Goal: Task Accomplishment & Management: Complete application form

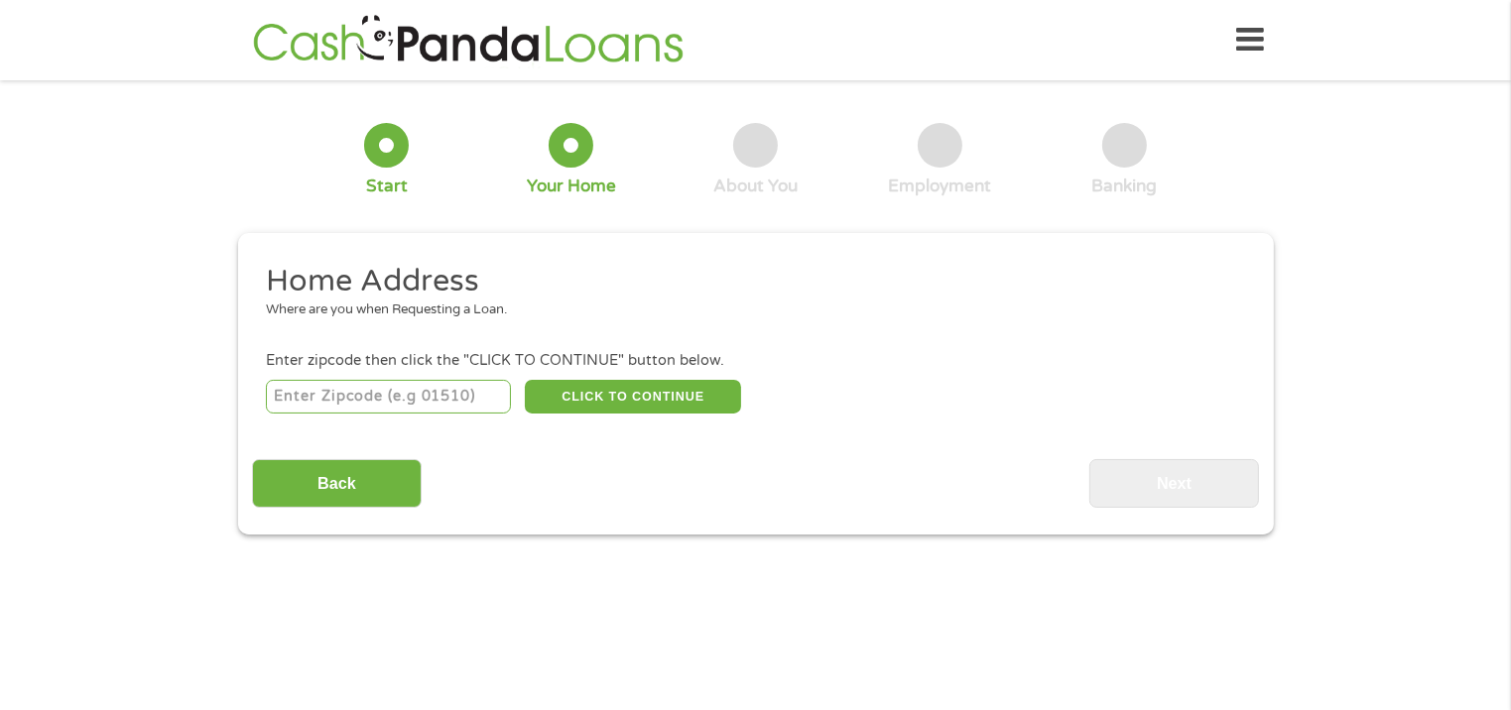
click at [353, 404] on input "number" at bounding box center [388, 397] width 245 height 34
type input "27616"
click at [644, 403] on button "CLICK TO CONTINUE" at bounding box center [633, 397] width 216 height 34
type input "27616"
type input "[GEOGRAPHIC_DATA]"
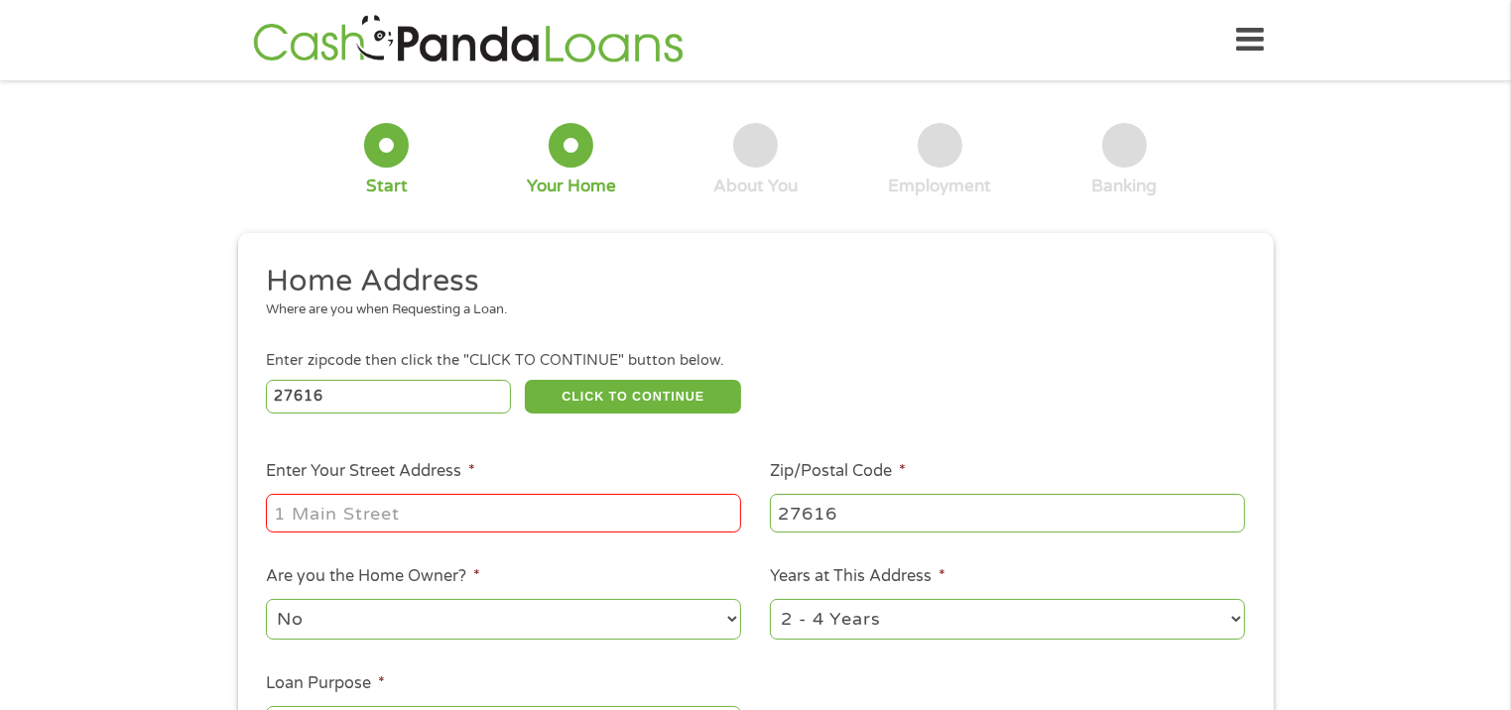
click at [484, 516] on input "Enter Your Street Address *" at bounding box center [503, 513] width 475 height 38
type input "[STREET_ADDRESS]"
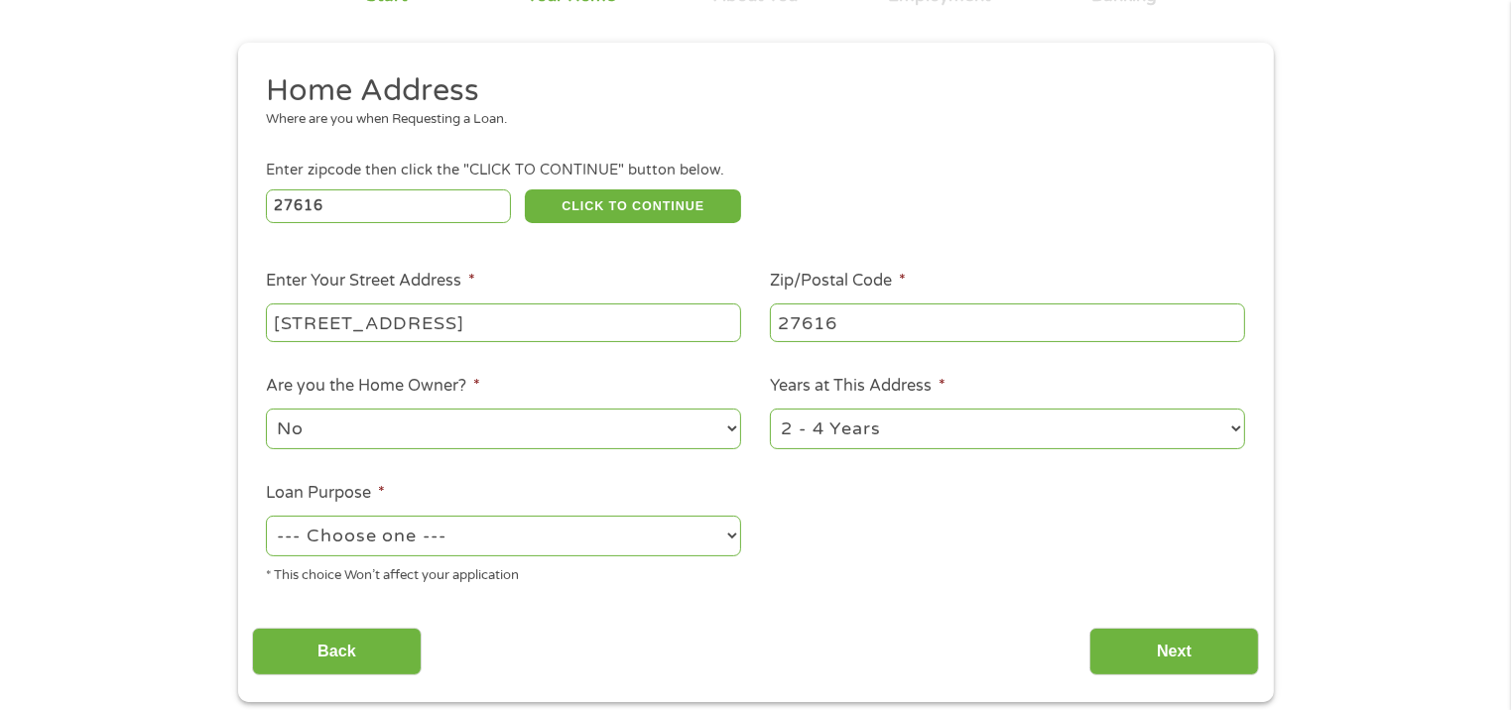
scroll to position [198, 0]
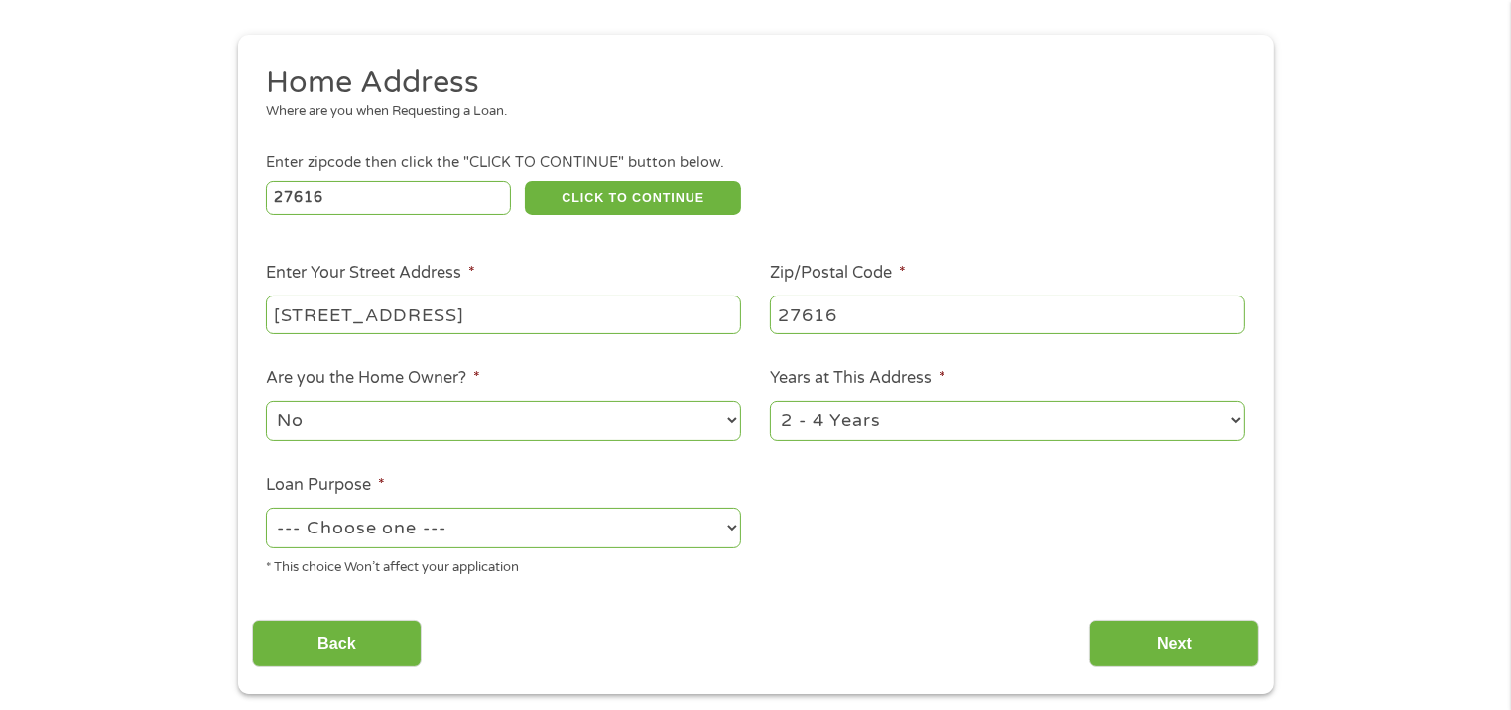
click at [733, 428] on select "No Yes" at bounding box center [503, 421] width 475 height 41
select select "yes"
click at [266, 403] on select "No Yes" at bounding box center [503, 421] width 475 height 41
click at [1018, 424] on select "1 Year or less 1 - 2 Years 2 - 4 Years Over 4 Years" at bounding box center [1007, 421] width 475 height 41
select select "60months"
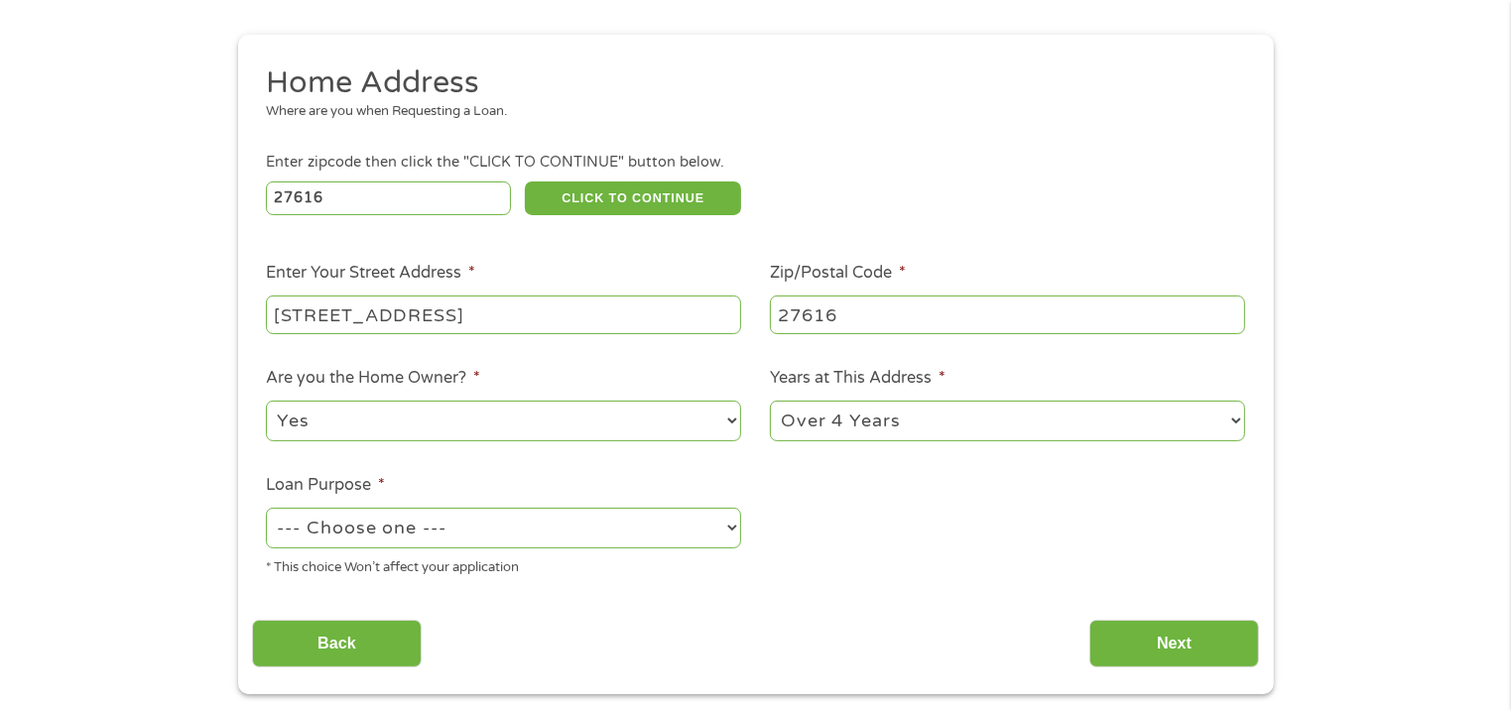
click at [770, 403] on select "1 Year or less 1 - 2 Years 2 - 4 Years Over 4 Years" at bounding box center [1007, 421] width 475 height 41
click at [482, 528] on select "--- Choose one --- Pay Bills Debt Consolidation Home Improvement Major Purchase…" at bounding box center [503, 528] width 475 height 41
select select "other"
click at [266, 510] on select "--- Choose one --- Pay Bills Debt Consolidation Home Improvement Major Purchase…" at bounding box center [503, 528] width 475 height 41
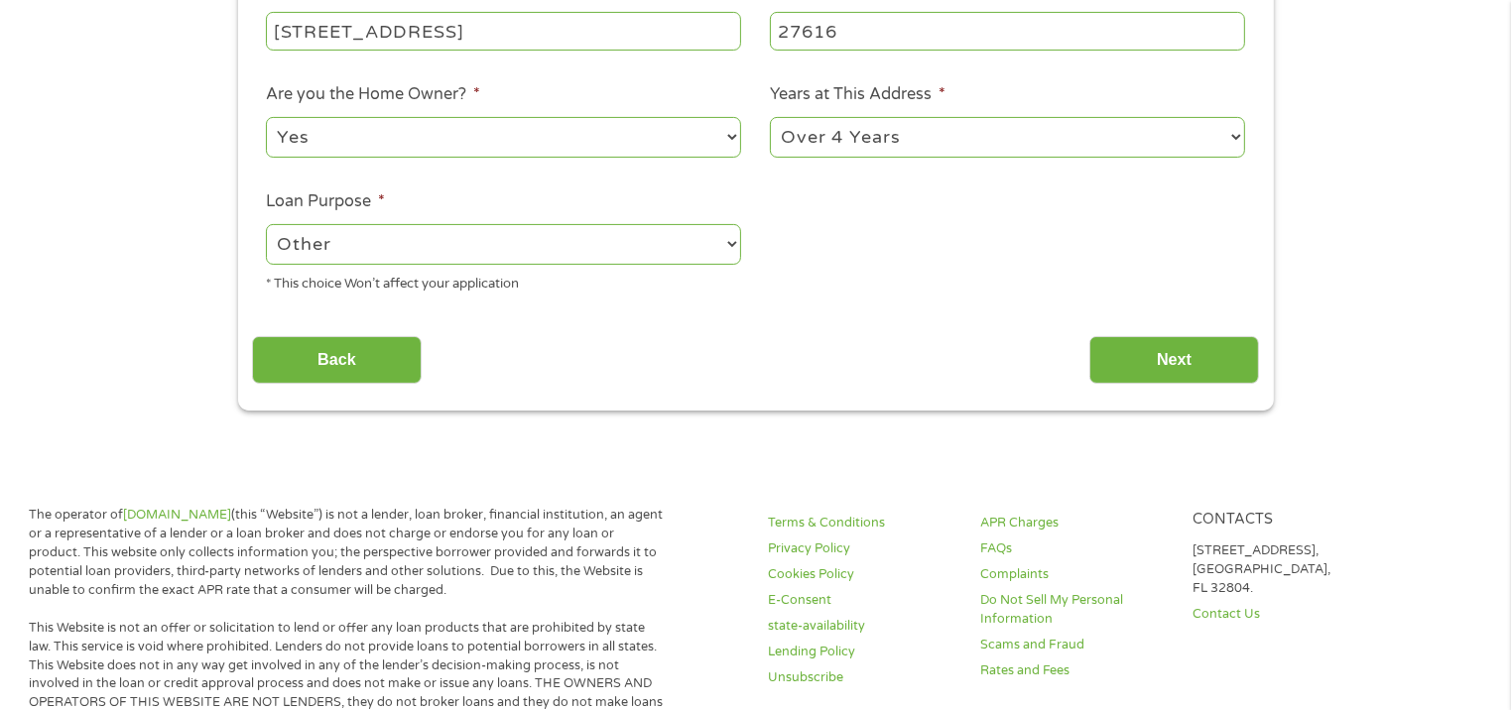
scroll to position [496, 0]
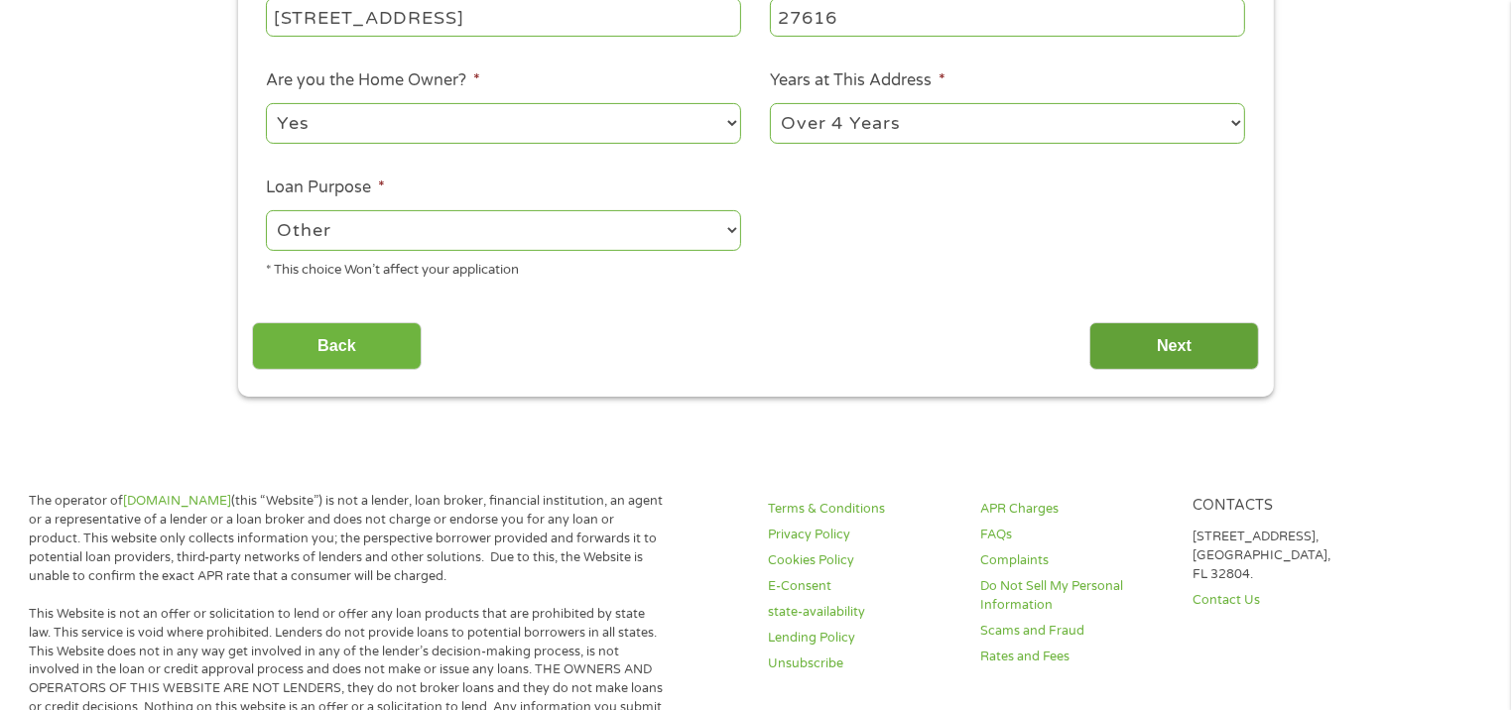
click at [1154, 345] on input "Next" at bounding box center [1174, 346] width 170 height 49
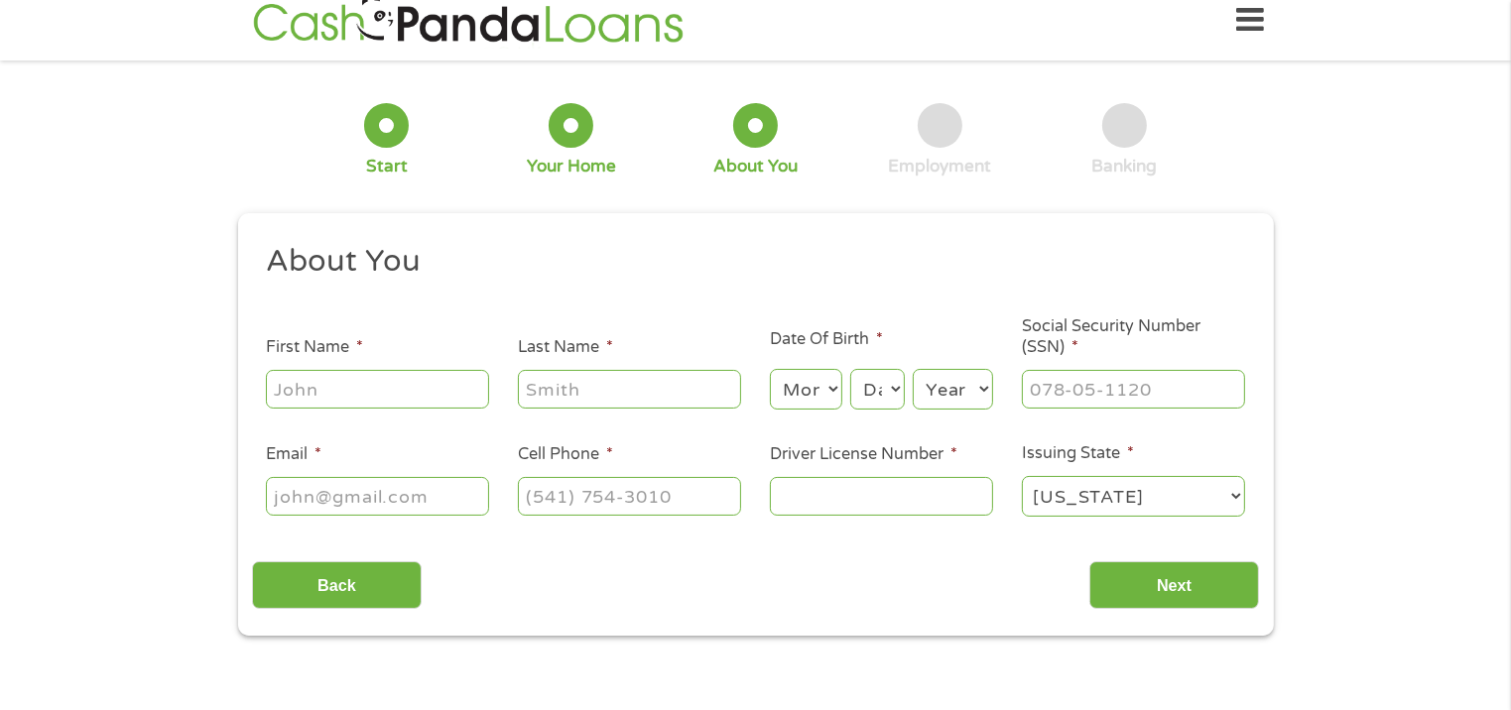
scroll to position [0, 0]
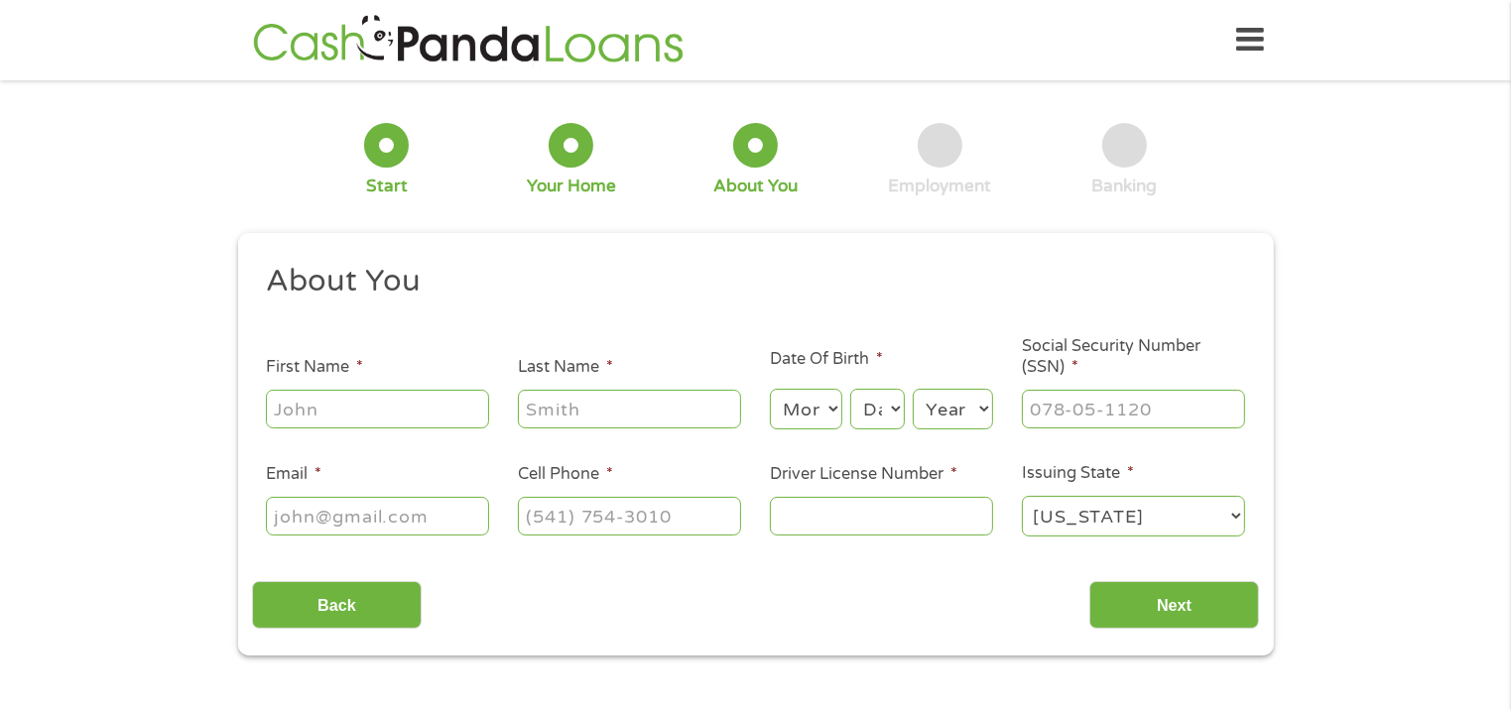
click at [355, 420] on input "First Name *" at bounding box center [377, 409] width 223 height 38
type input "[PERSON_NAME]"
type input "[EMAIL_ADDRESS][DOMAIN_NAME]"
type input "[PHONE_NUMBER]"
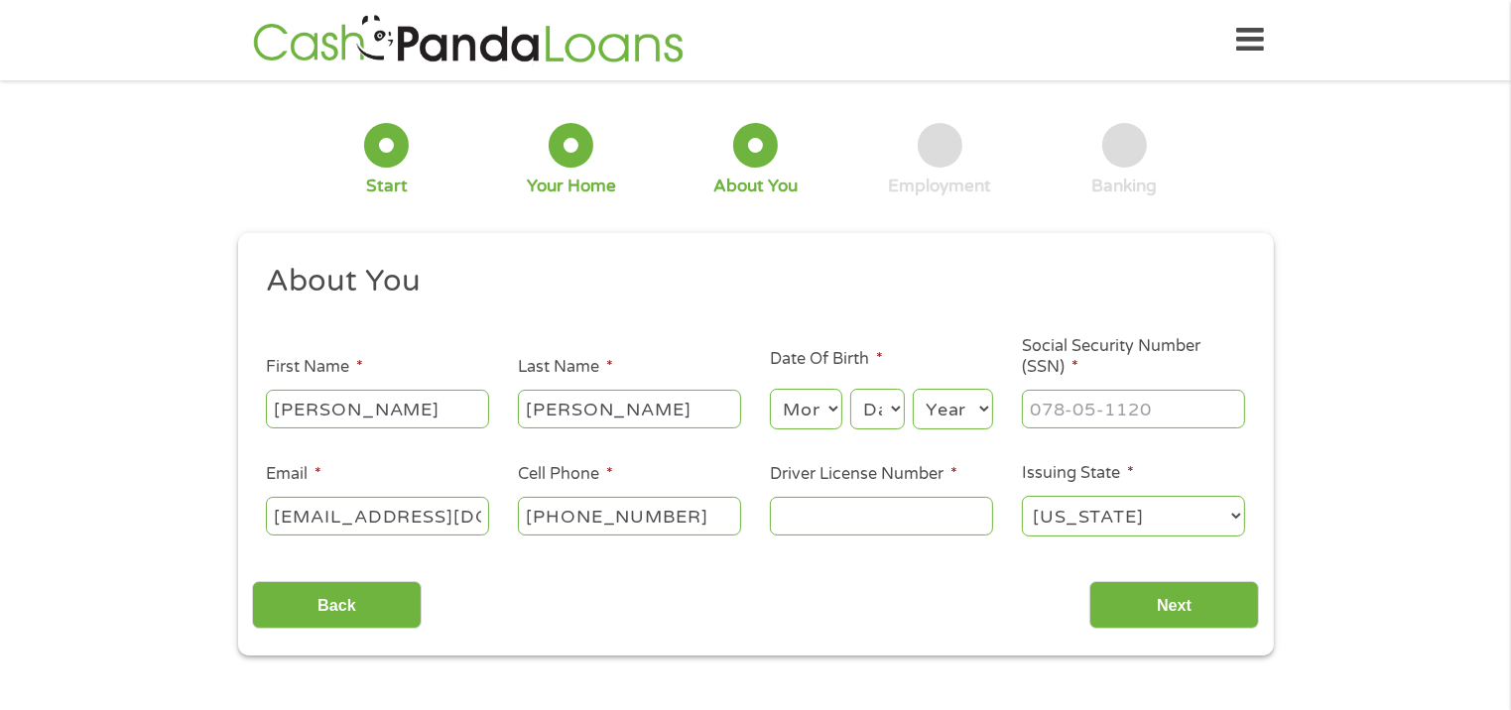
click at [794, 421] on select "Month 1 2 3 4 5 6 7 8 9 10 11 12" at bounding box center [806, 409] width 72 height 41
select select "1"
click at [770, 390] on select "Month 1 2 3 4 5 6 7 8 9 10 11 12" at bounding box center [806, 409] width 72 height 41
click at [875, 412] on select "Day 1 2 3 4 5 6 7 8 9 10 11 12 13 14 15 16 17 18 19 20 21 22 23 24 25 26 27 28 …" at bounding box center [877, 409] width 54 height 41
select select "21"
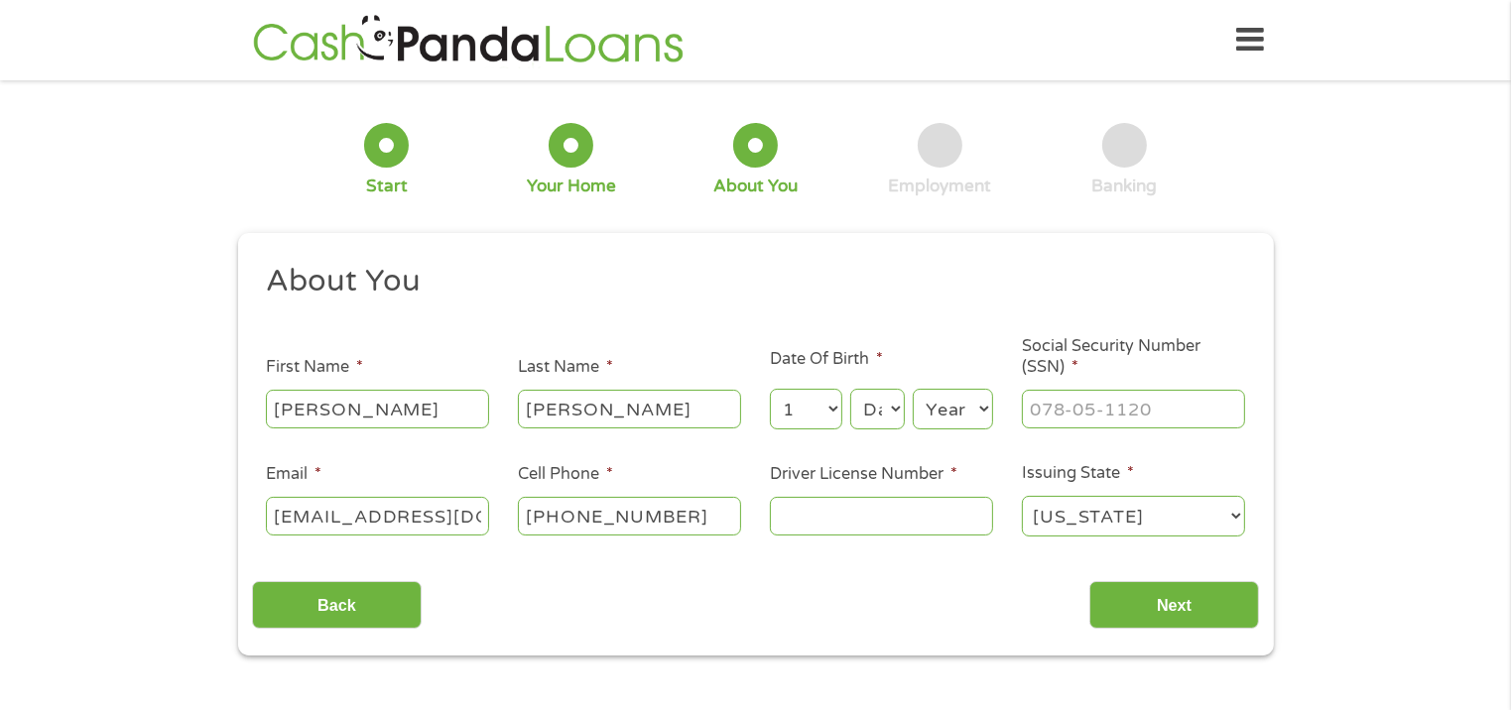
click at [850, 390] on select "Day 1 2 3 4 5 6 7 8 9 10 11 12 13 14 15 16 17 18 19 20 21 22 23 24 25 26 27 28 …" at bounding box center [877, 409] width 54 height 41
click at [945, 415] on select "Year [DATE] 2006 2005 2004 2003 2002 2001 2000 1999 1998 1997 1996 1995 1994 19…" at bounding box center [953, 409] width 80 height 41
select select "1958"
click at [913, 390] on select "Year [DATE] 2006 2005 2004 2003 2002 2001 2000 1999 1998 1997 1996 1995 1994 19…" at bounding box center [953, 409] width 80 height 41
click at [1143, 411] on input "___-__-____" at bounding box center [1133, 409] width 223 height 38
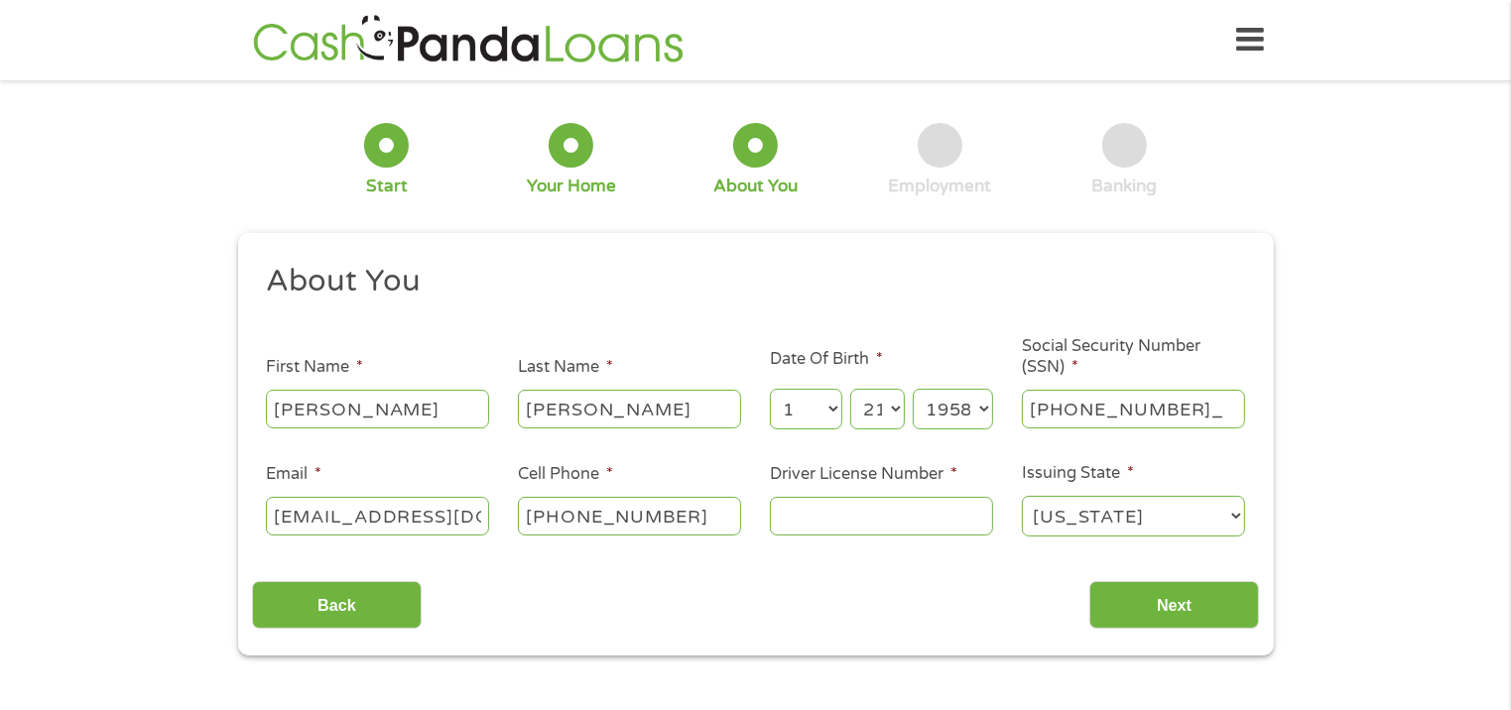
type input "244-13-7501"
click at [849, 523] on input "Driver License Number *" at bounding box center [881, 516] width 223 height 38
type input "4607760"
click at [1181, 613] on input "Next" at bounding box center [1174, 605] width 170 height 49
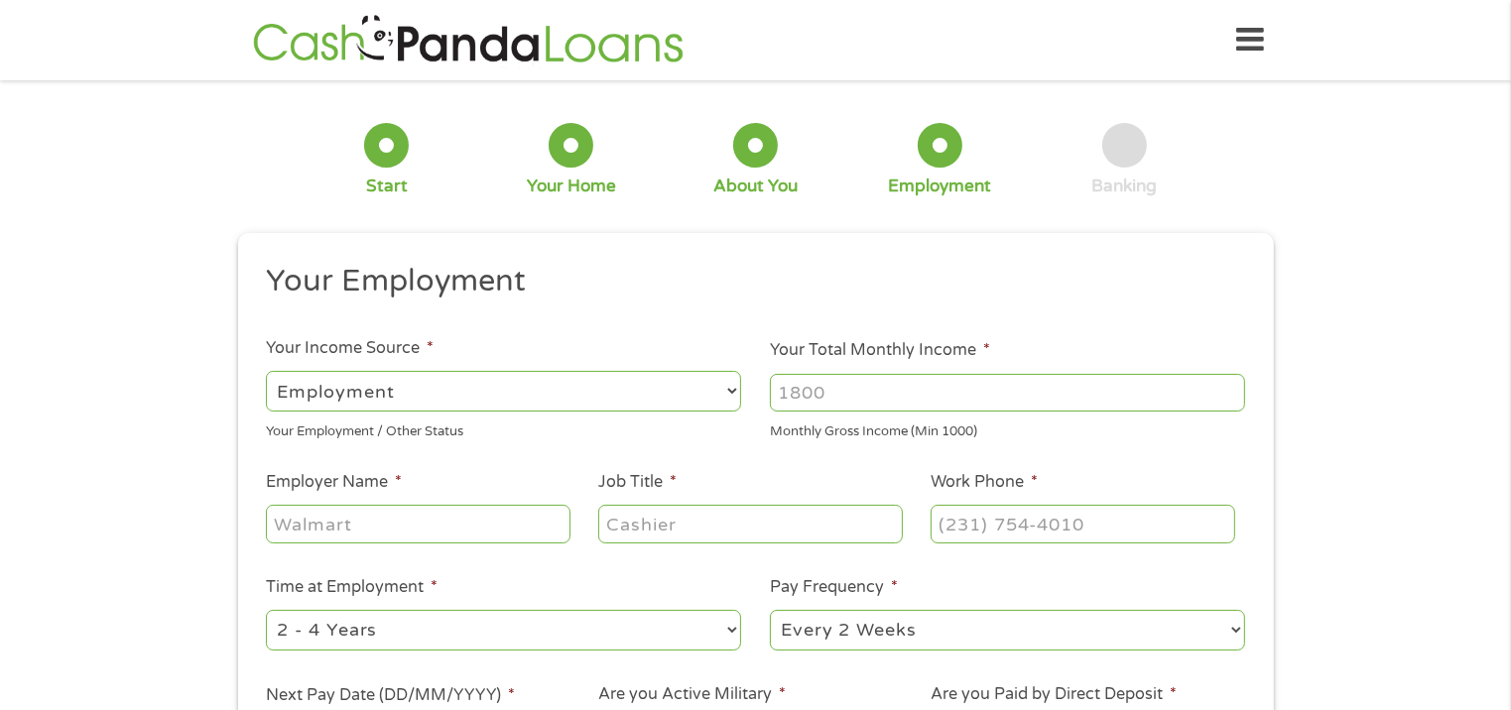
scroll to position [8, 8]
click at [646, 392] on select "--- Choose one --- Employment [DEMOGRAPHIC_DATA] Benefits" at bounding box center [503, 391] width 475 height 41
select select "selfEmployed"
click at [266, 371] on select "--- Choose one --- Employment [DEMOGRAPHIC_DATA] Benefits" at bounding box center [503, 391] width 475 height 41
click at [858, 393] on input "Your Total Monthly Income *" at bounding box center [1007, 393] width 475 height 38
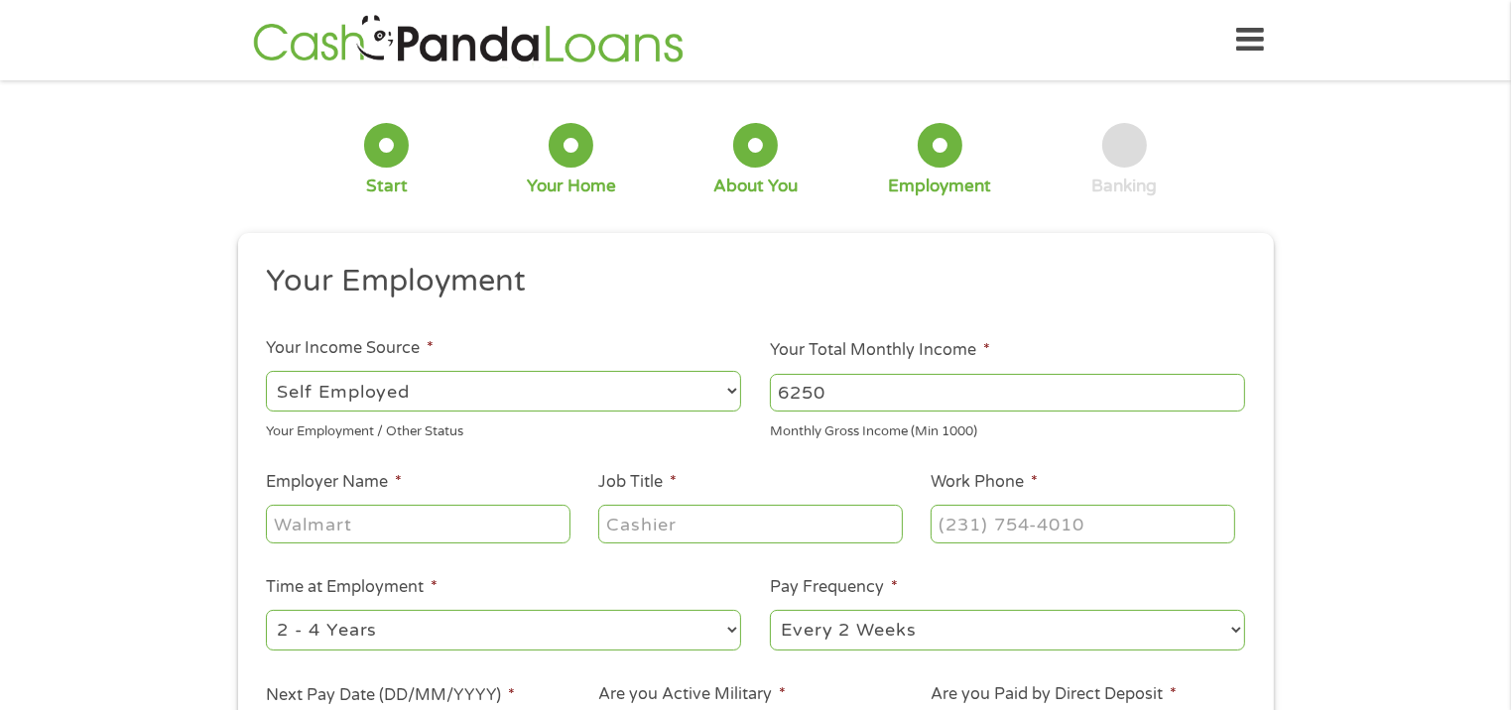
type input "6250"
click at [429, 526] on input "Employer Name *" at bounding box center [418, 524] width 304 height 38
type input "[PERSON_NAME] Broadcasting Group Inc"
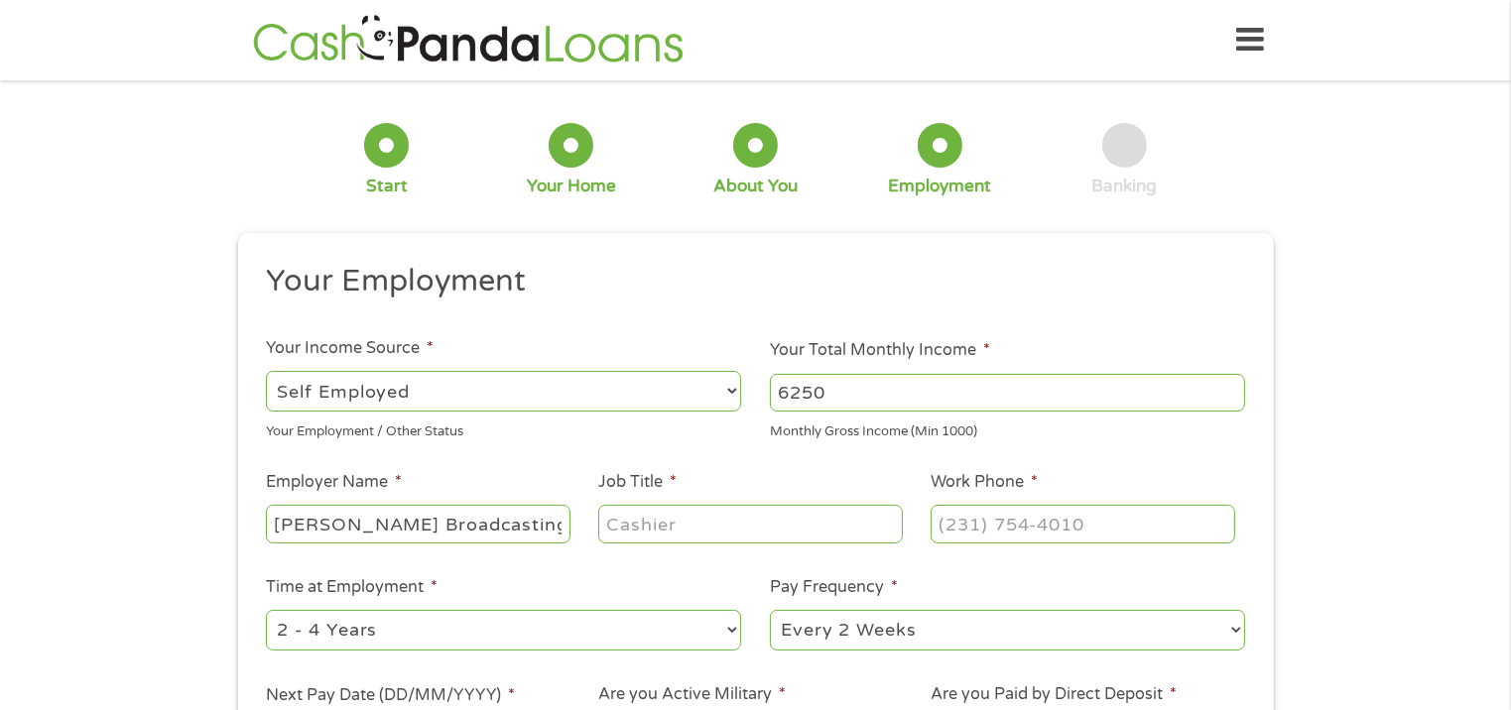
click at [720, 525] on input "Job Title *" at bounding box center [750, 524] width 304 height 38
type input "Owner"
click at [1117, 531] on input "(___) ___-____" at bounding box center [1082, 524] width 304 height 38
type input "[PHONE_NUMBER]"
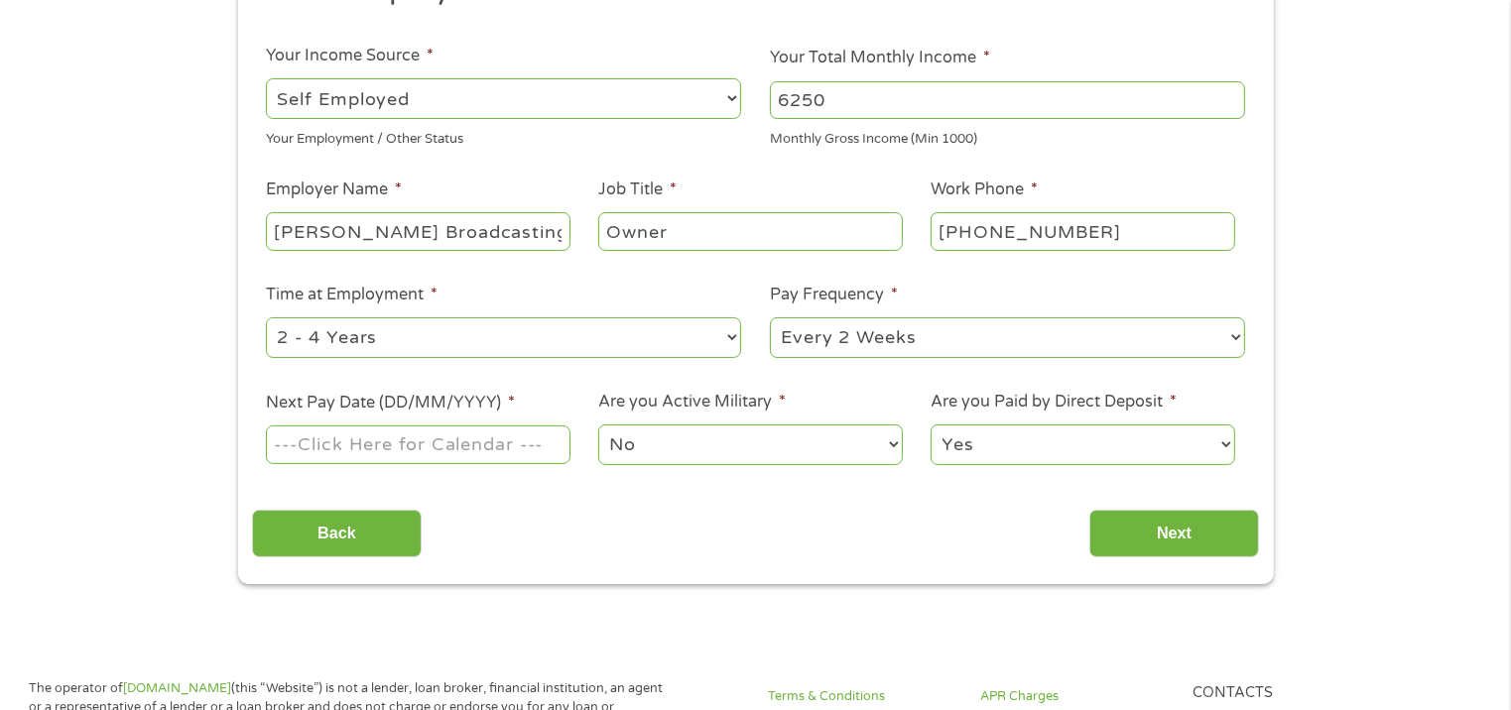
scroll to position [397, 0]
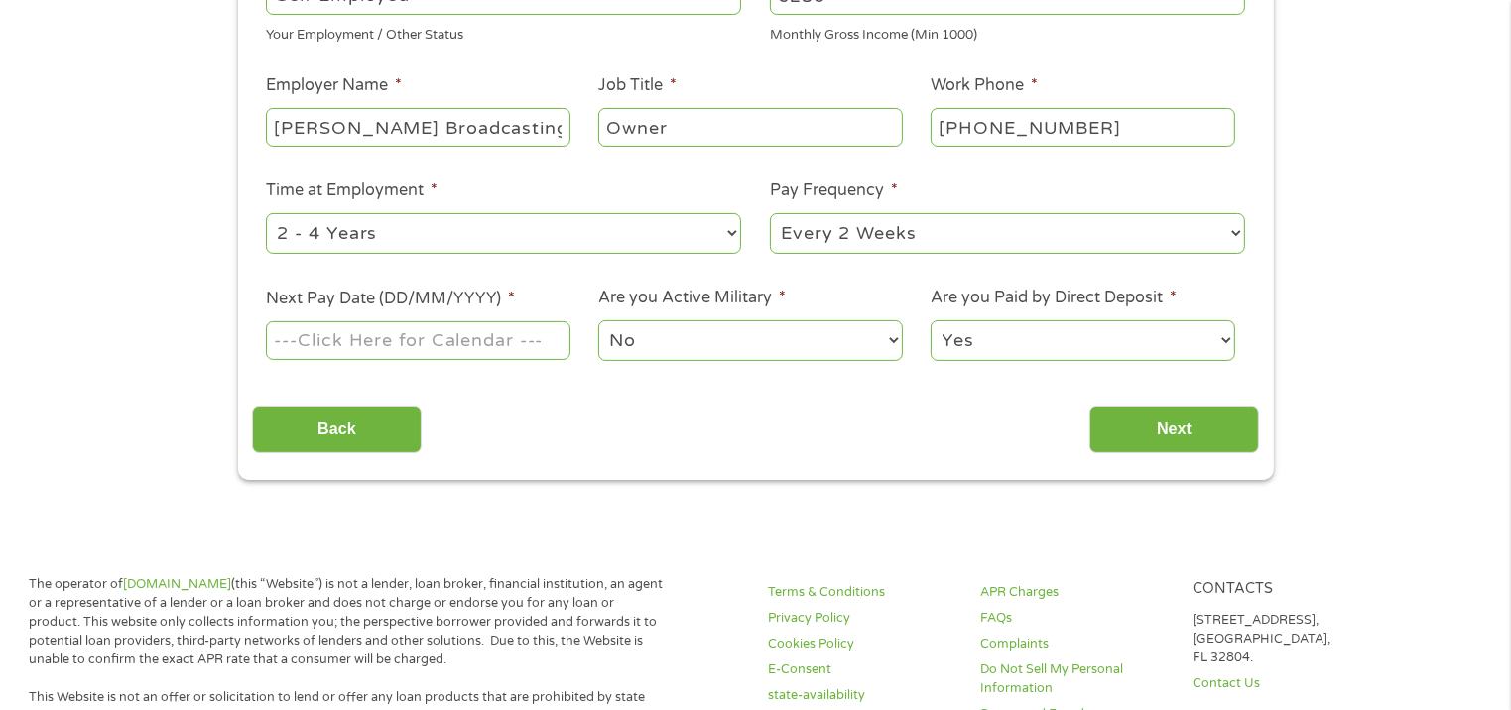
click at [731, 233] on select "--- Choose one --- 1 Year or less 1 - 2 Years 2 - 4 Years Over 4 Years" at bounding box center [503, 233] width 475 height 41
select select "60months"
click at [266, 214] on select "--- Choose one --- 1 Year or less 1 - 2 Years 2 - 4 Years Over 4 Years" at bounding box center [503, 233] width 475 height 41
click at [1228, 233] on select "--- Choose one --- Every 2 Weeks Every Week Monthly Semi-Monthly" at bounding box center [1007, 233] width 475 height 41
select select "monthly"
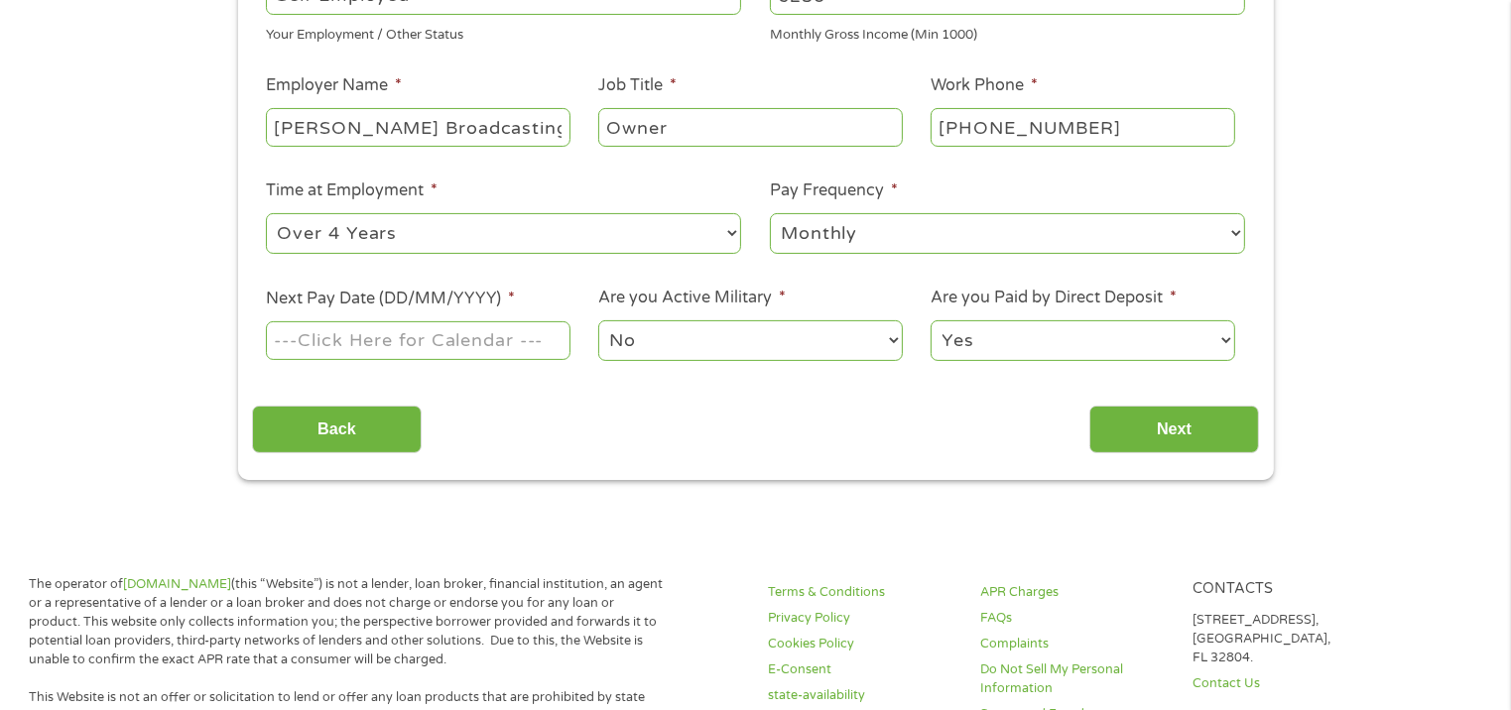
click at [770, 214] on select "--- Choose one --- Every 2 Weeks Every Week Monthly Semi-Monthly" at bounding box center [1007, 233] width 475 height 41
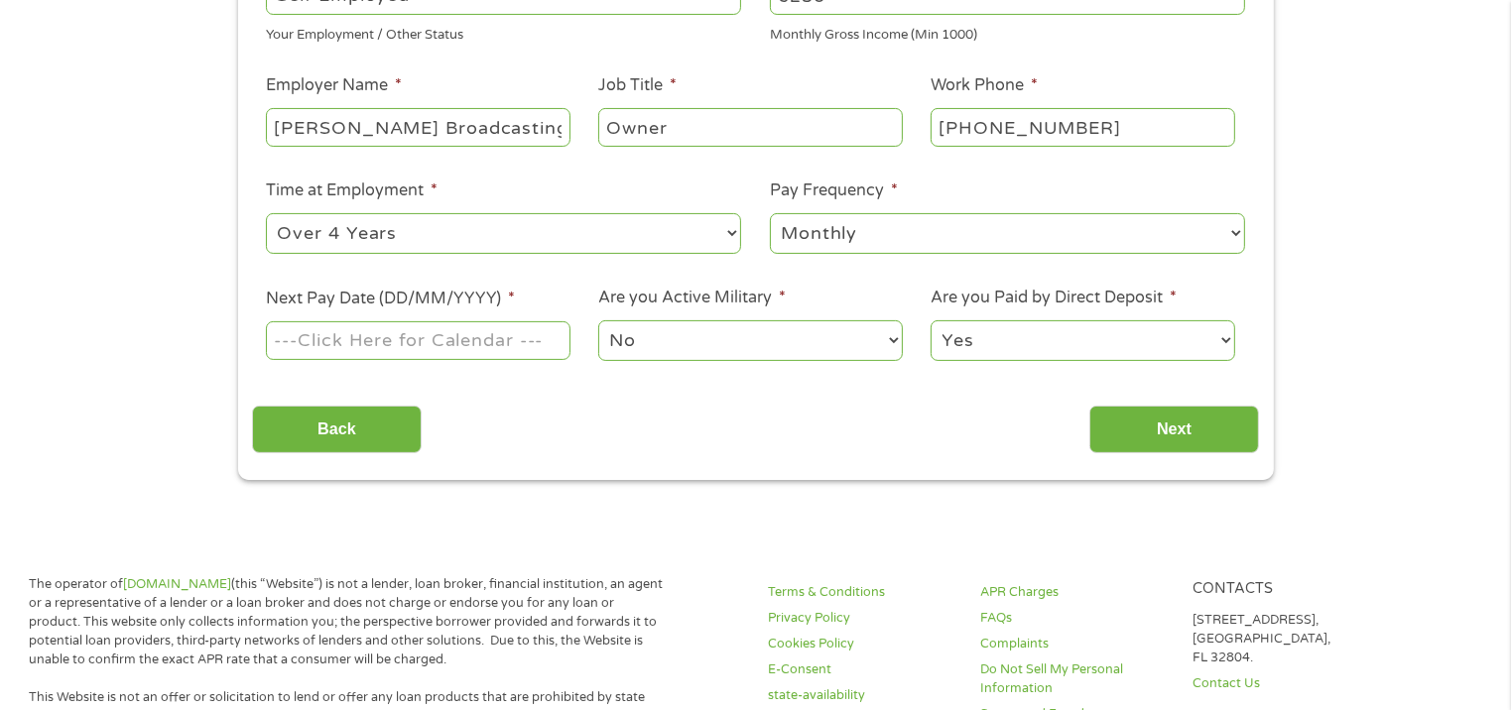
click at [455, 346] on input "Next Pay Date (DD/MM/YYYY) *" at bounding box center [418, 340] width 304 height 38
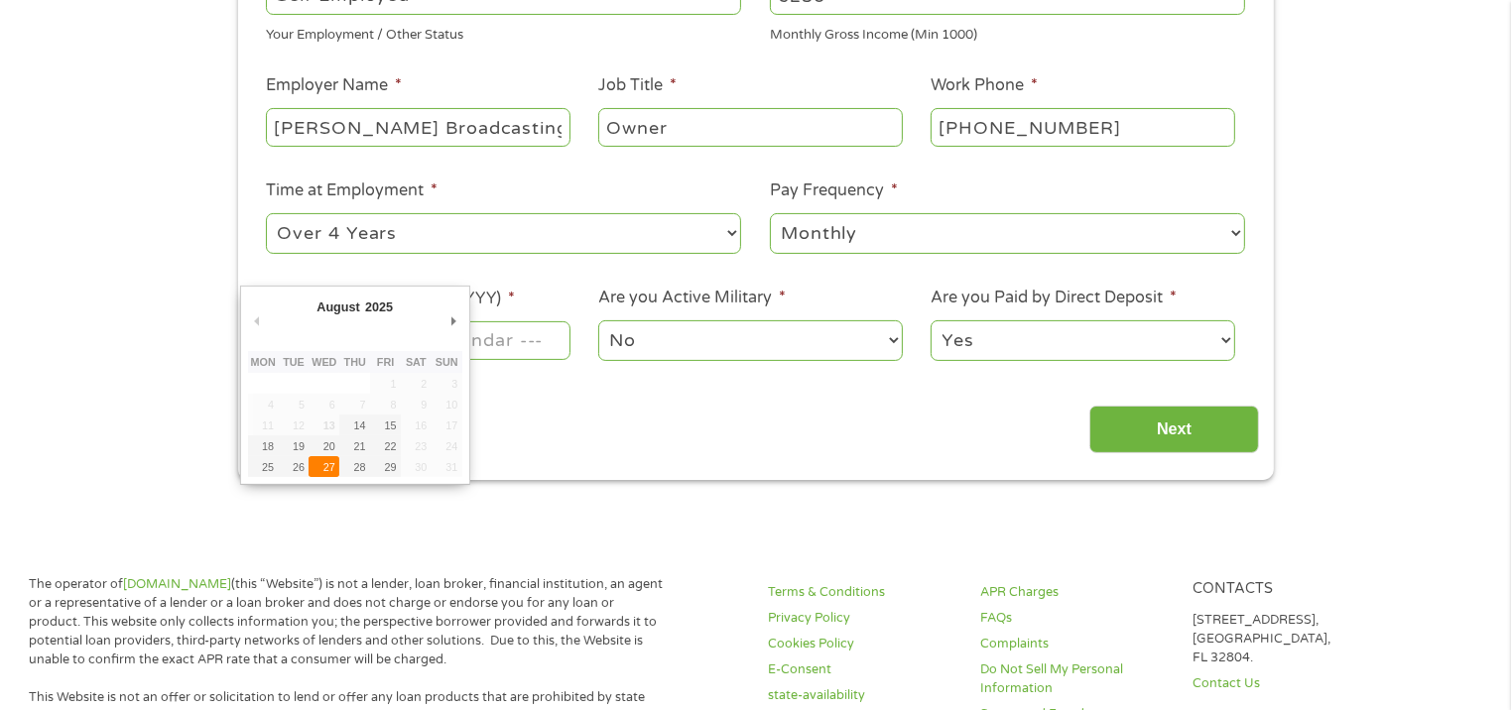
type input "[DATE]"
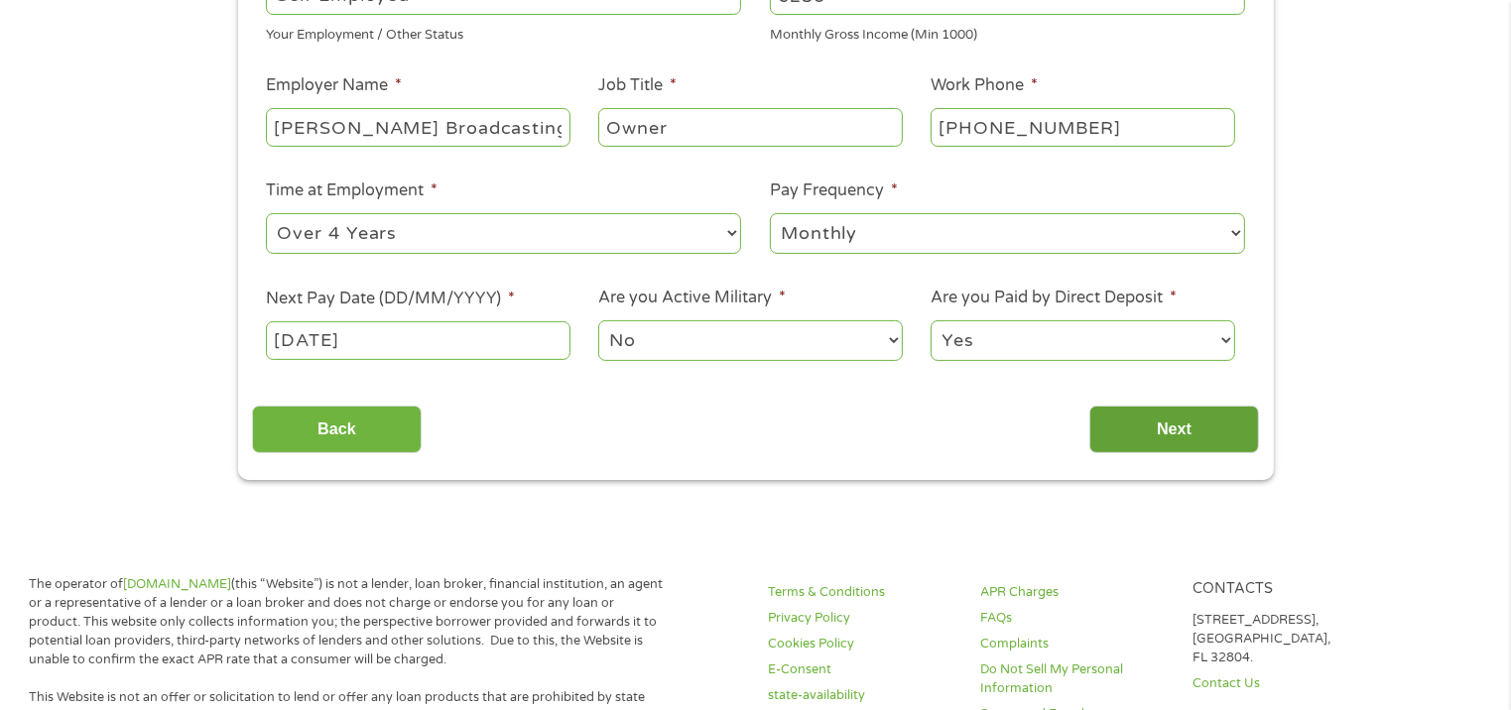
click at [1131, 428] on input "Next" at bounding box center [1174, 430] width 170 height 49
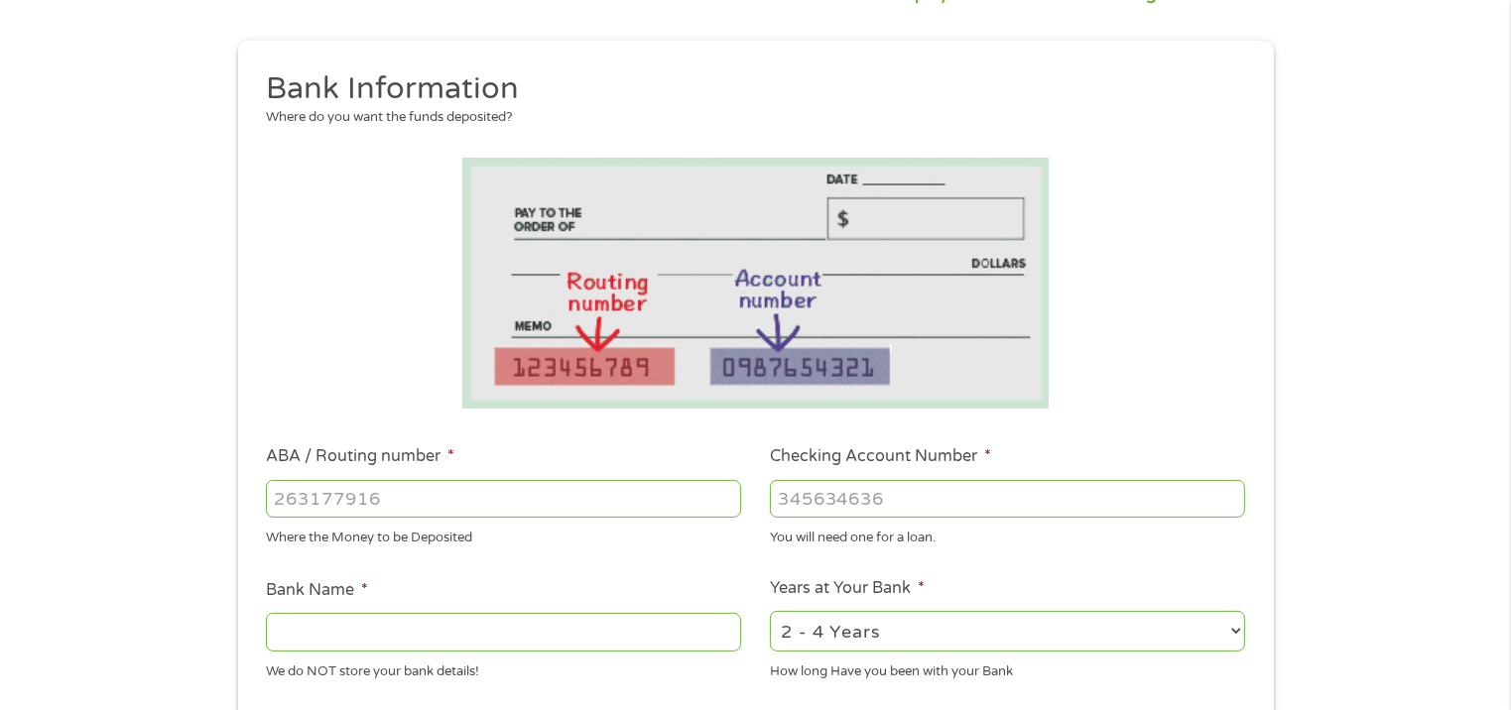
scroll to position [298, 0]
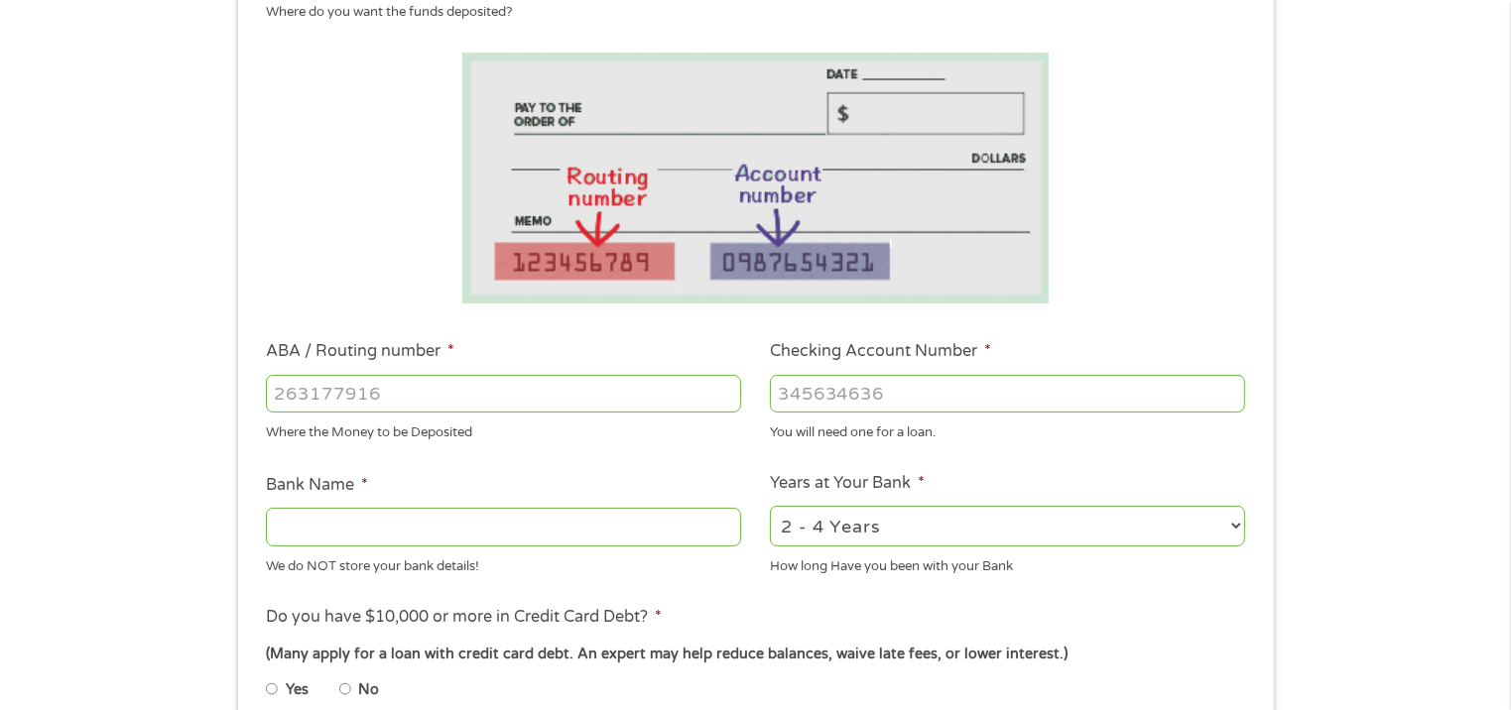
click at [402, 400] on input "ABA / Routing number *" at bounding box center [503, 394] width 475 height 38
type input "053100452"
type input "MECHANICS FARMERS BANK"
type input "053100452"
click at [911, 403] on input "Checking Account Number *" at bounding box center [1007, 394] width 475 height 38
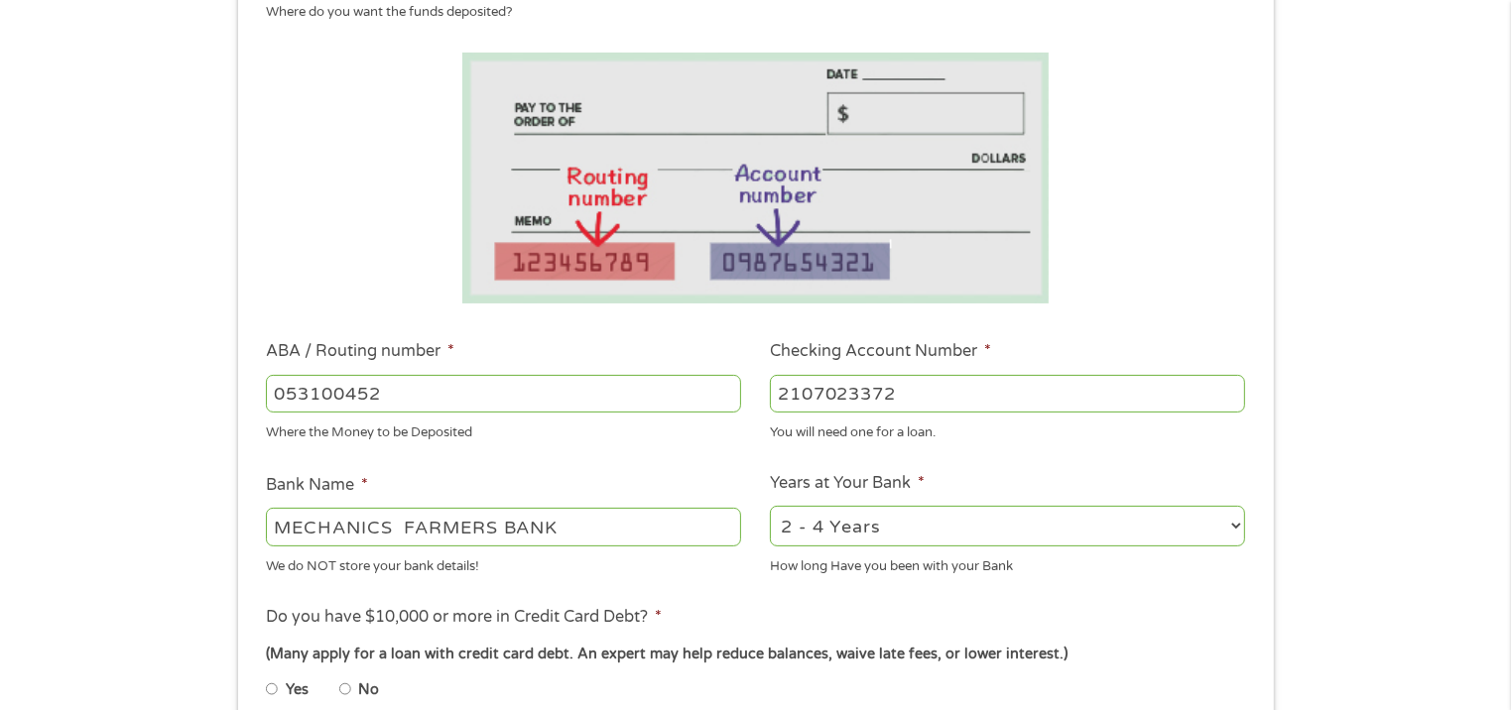
type input "2107023372"
click at [1232, 530] on select "2 - 4 Years 6 - 12 Months 1 - 2 Years Over 4 Years" at bounding box center [1007, 526] width 475 height 41
select select "60months"
click at [770, 507] on select "2 - 4 Years 6 - 12 Months 1 - 2 Years Over 4 Years" at bounding box center [1007, 526] width 475 height 41
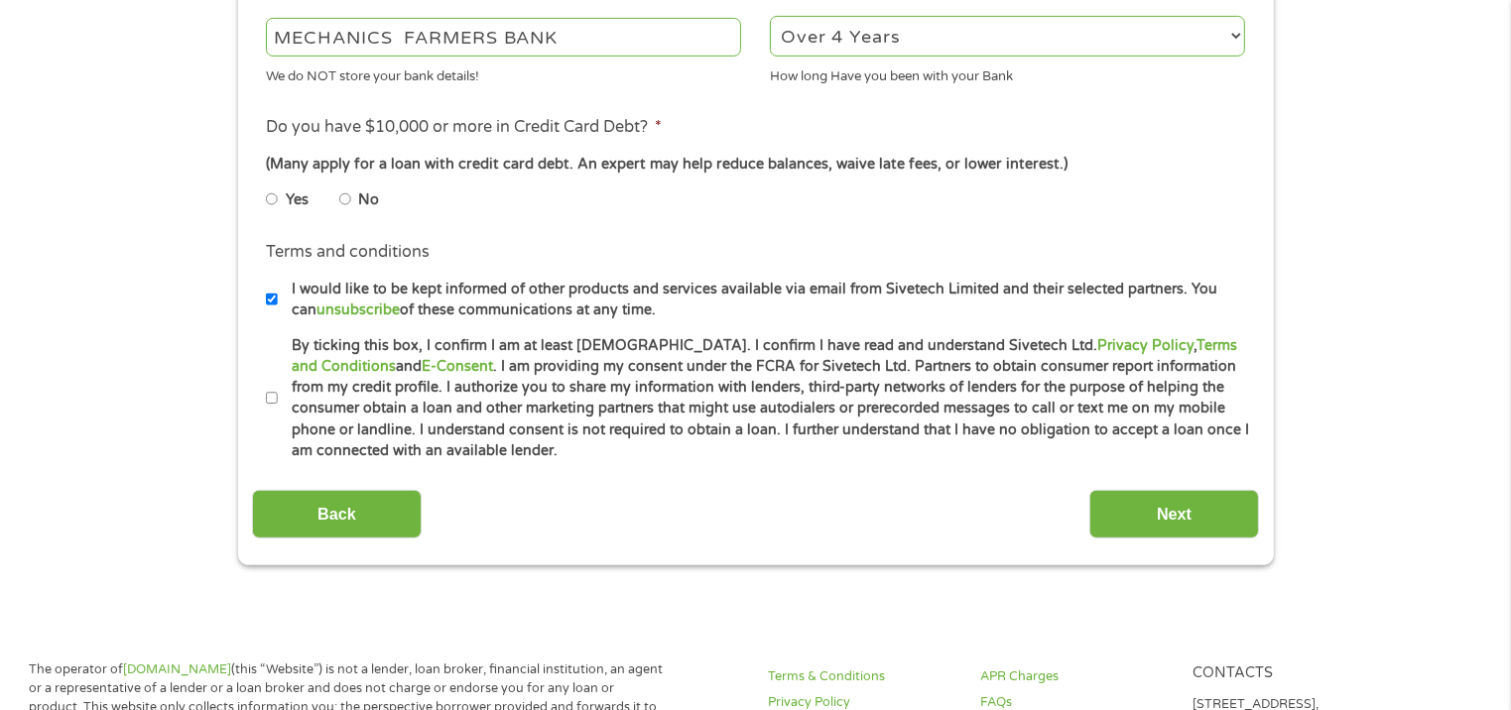
scroll to position [794, 0]
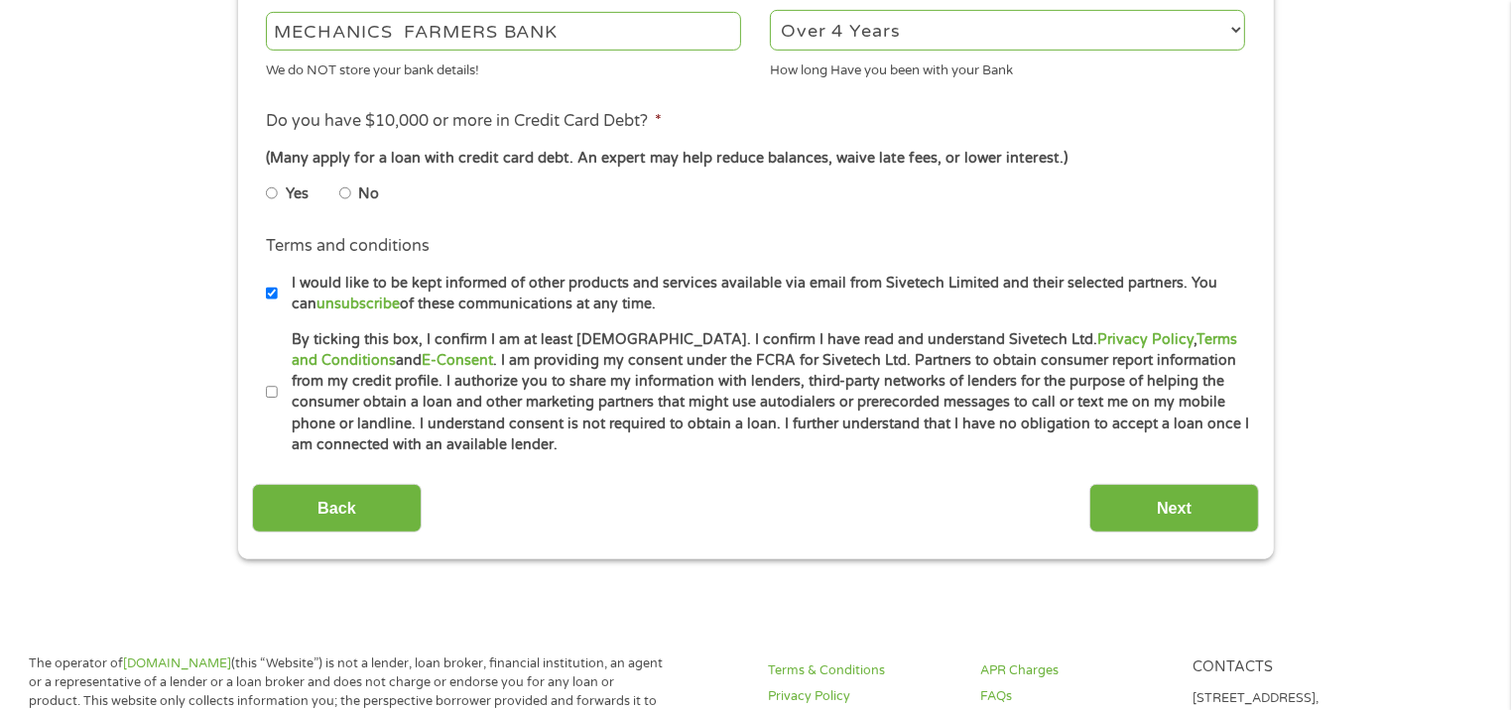
click at [345, 192] on input "No" at bounding box center [345, 194] width 12 height 32
radio input "true"
click at [273, 392] on input "By ticking this box, I confirm I am at least [DEMOGRAPHIC_DATA]. I confirm I ha…" at bounding box center [272, 393] width 12 height 32
checkbox input "true"
click at [1189, 508] on input "Next" at bounding box center [1174, 508] width 170 height 49
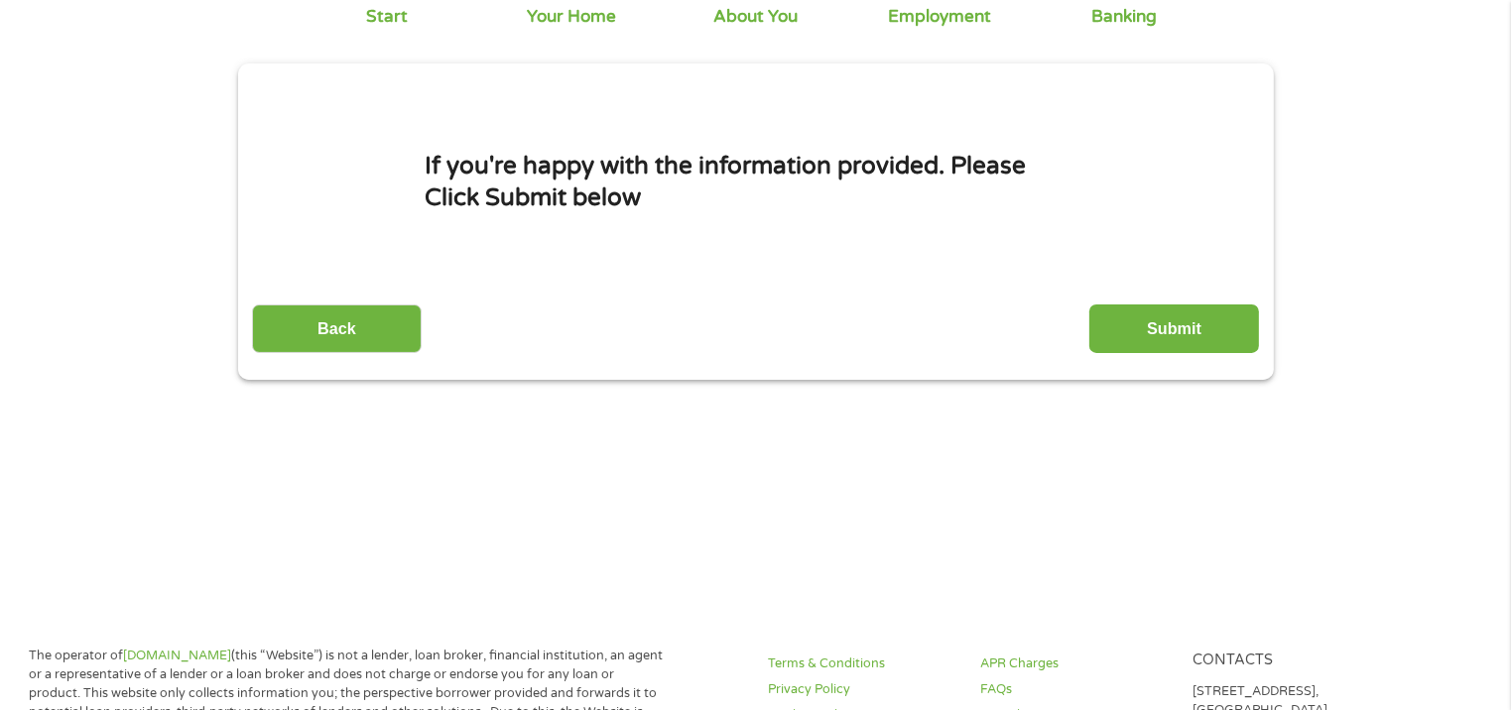
scroll to position [0, 0]
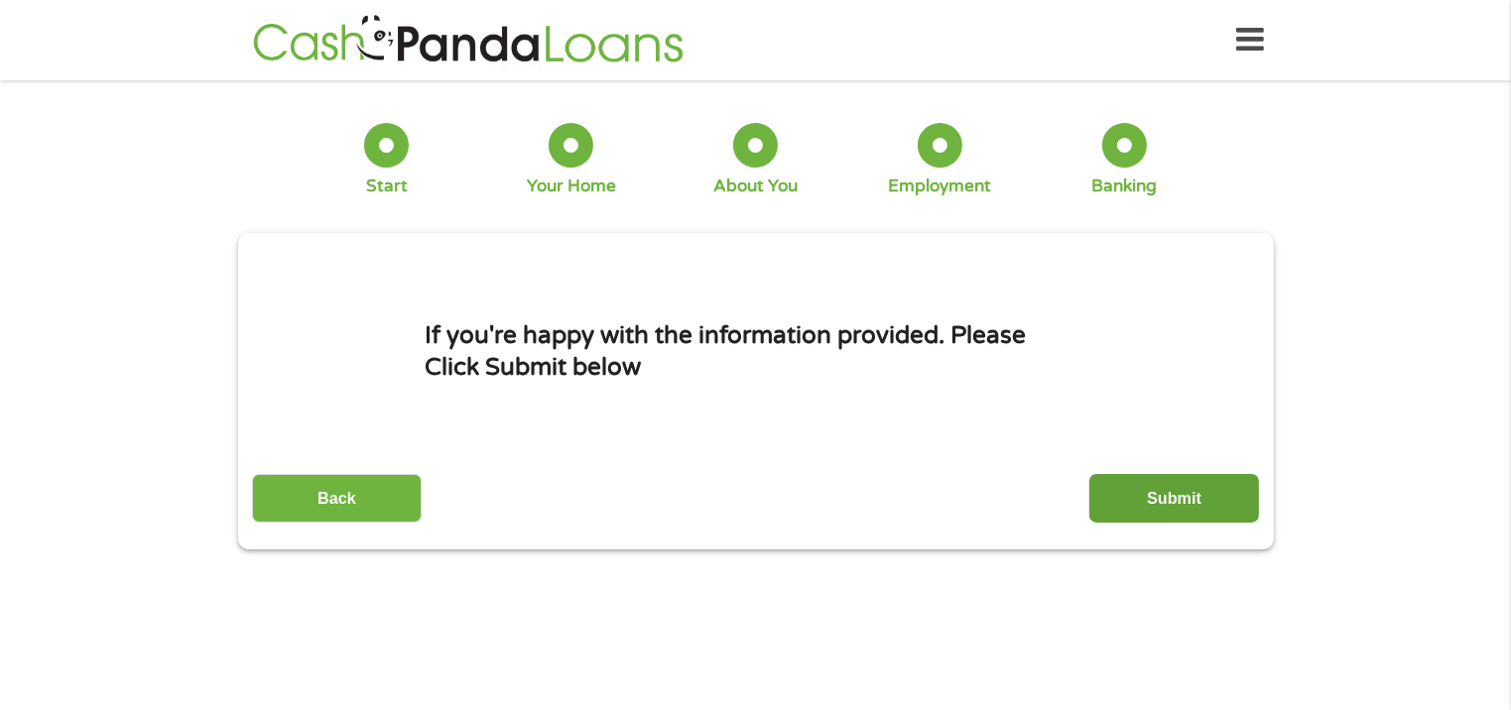
click at [1183, 503] on input "Submit" at bounding box center [1174, 498] width 170 height 49
